Goal: Task Accomplishment & Management: Use online tool/utility

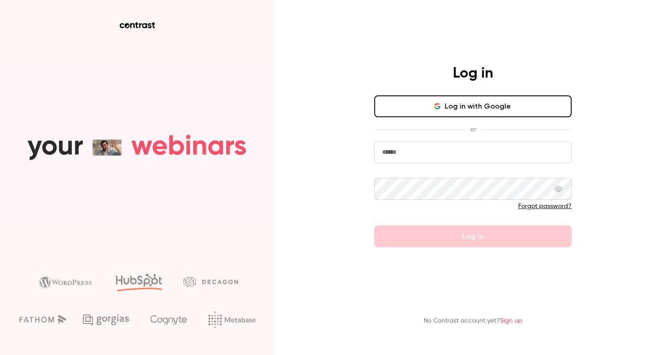
click at [431, 104] on button "Log in with Google" at bounding box center [472, 106] width 197 height 22
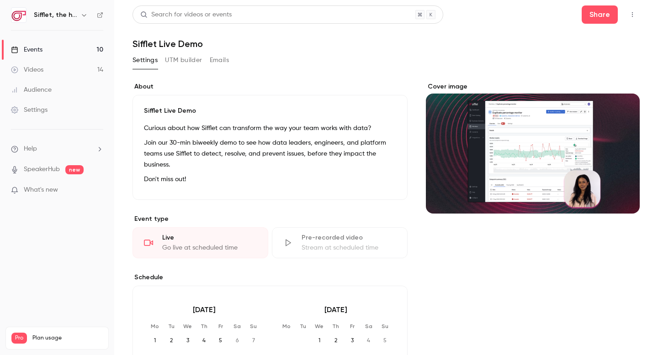
click at [81, 49] on link "Events 10" at bounding box center [57, 50] width 114 height 20
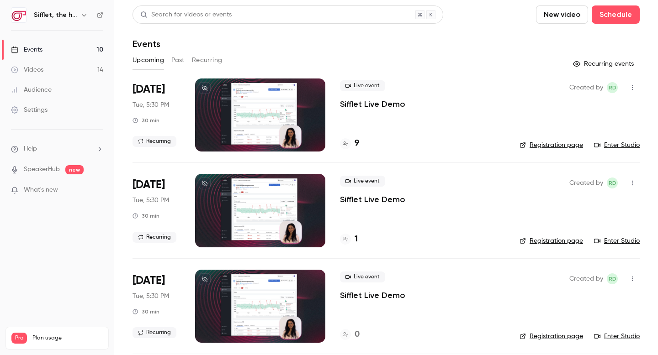
click at [203, 58] on button "Recurring" at bounding box center [207, 60] width 31 height 15
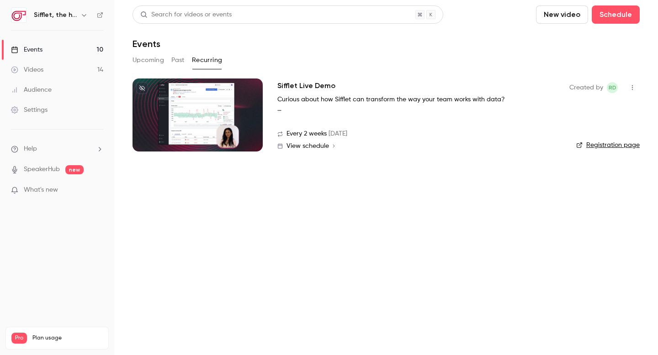
click at [317, 85] on h2 "Sifflet Live Demo" at bounding box center [306, 85] width 58 height 11
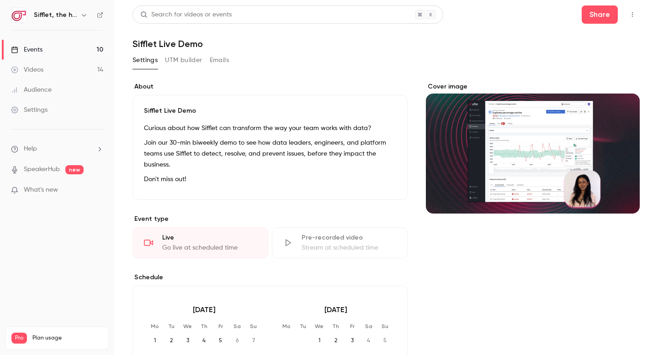
click at [190, 56] on button "UTM builder" at bounding box center [183, 60] width 37 height 15
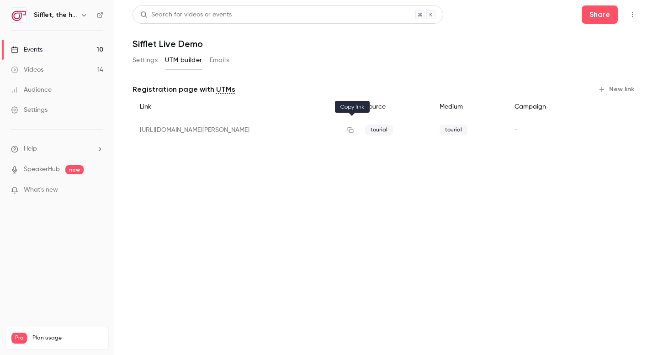
click at [352, 130] on icon "button" at bounding box center [350, 130] width 7 height 6
